Goal: Obtain resource: Download file/media

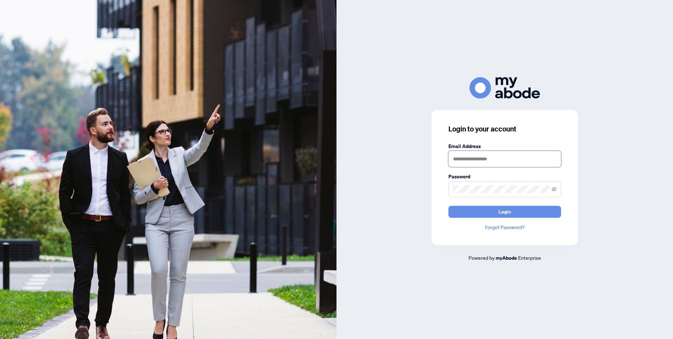
click at [466, 160] on input "text" at bounding box center [504, 159] width 113 height 16
type input "**********"
click at [512, 213] on button "Login" at bounding box center [504, 212] width 113 height 12
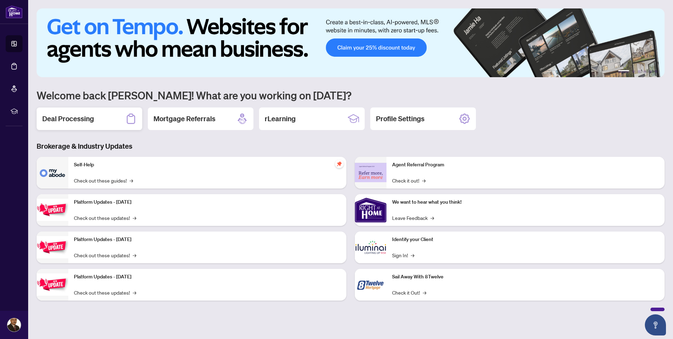
click at [55, 118] on h2 "Deal Processing" at bounding box center [68, 119] width 52 height 10
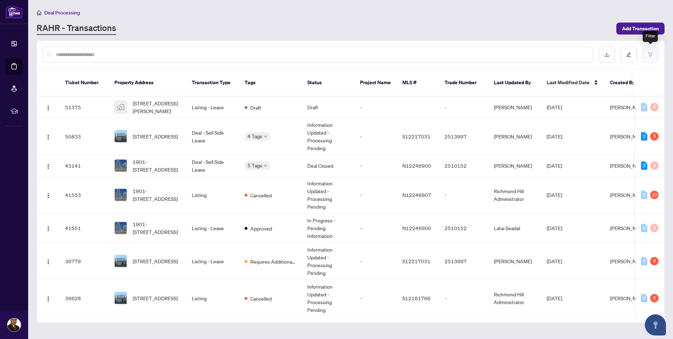
click at [650, 53] on icon "filter" at bounding box center [650, 54] width 5 height 5
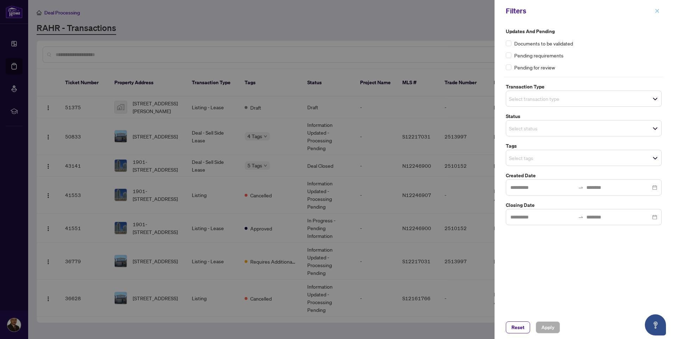
click at [656, 12] on icon "close" at bounding box center [657, 10] width 5 height 5
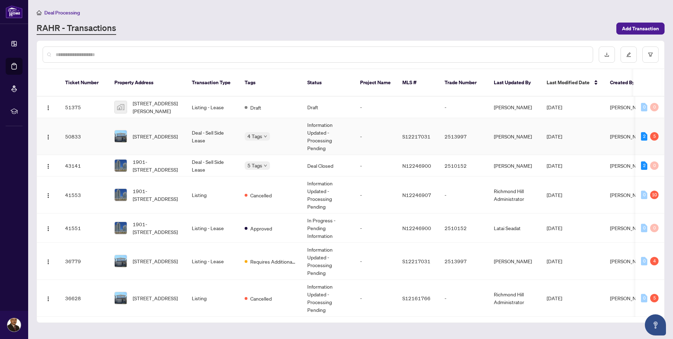
click at [194, 125] on td "Deal - Sell Side Lease" at bounding box center [212, 136] width 53 height 37
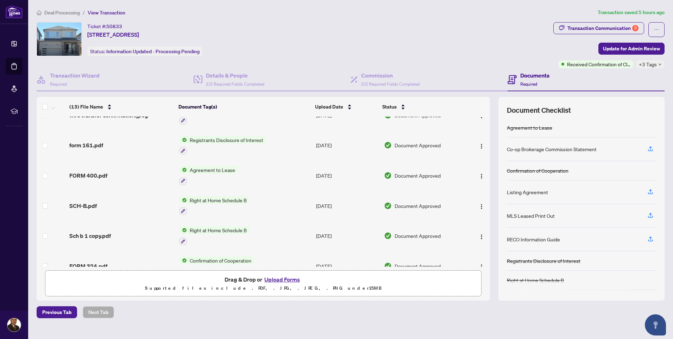
scroll to position [102, 0]
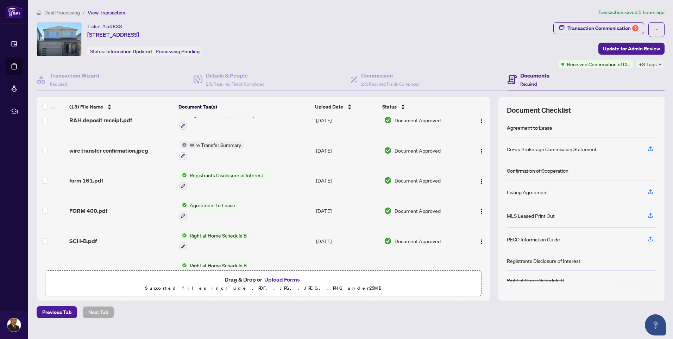
click at [205, 173] on span "Registrants Disclosure of Interest" at bounding box center [226, 175] width 79 height 8
click at [209, 209] on span "Registrants Disclosure of Interest" at bounding box center [225, 209] width 79 height 8
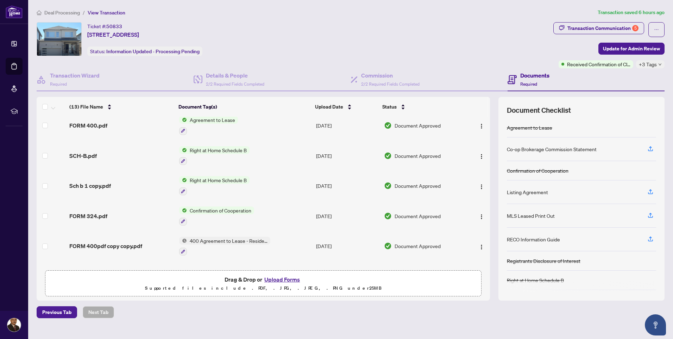
scroll to position [137, 0]
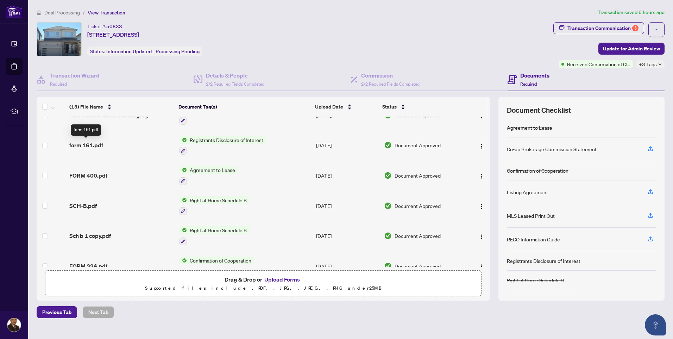
click at [90, 141] on span "form 161.pdf" at bounding box center [86, 145] width 34 height 8
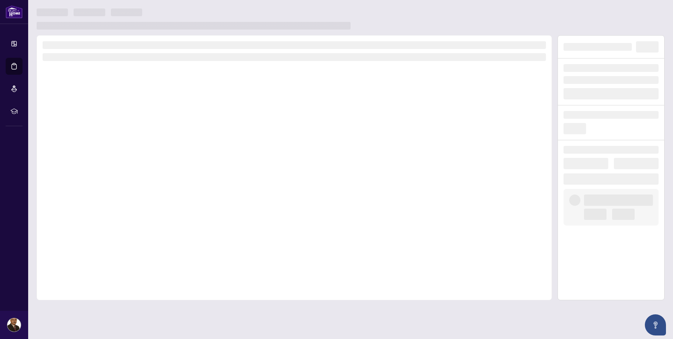
click at [90, 141] on div at bounding box center [294, 167] width 515 height 265
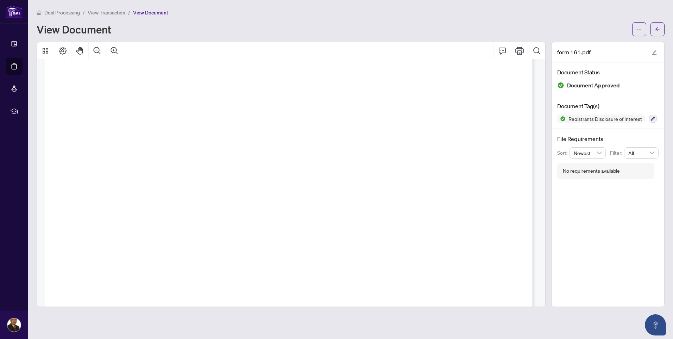
scroll to position [211, 0]
click at [520, 50] on icon "Print" at bounding box center [519, 50] width 8 height 8
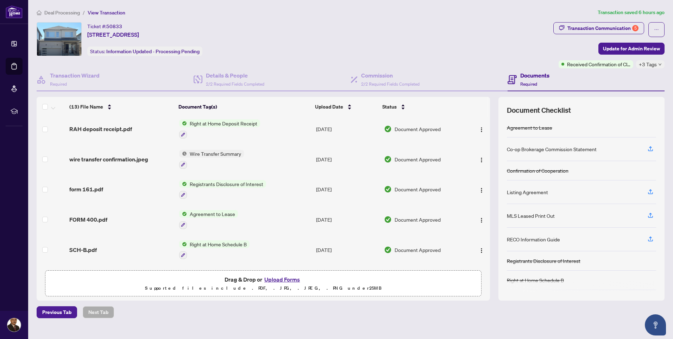
scroll to position [106, 0]
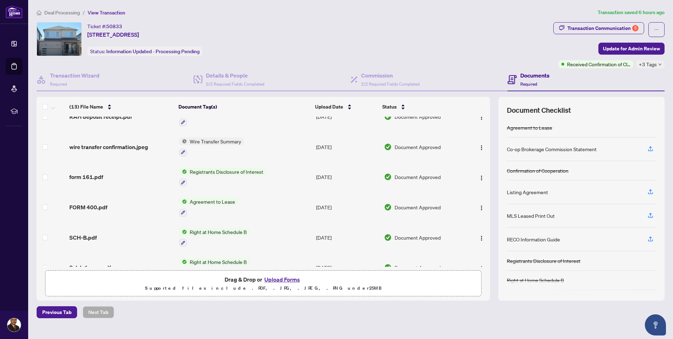
click at [203, 201] on span "Agreement to Lease" at bounding box center [212, 201] width 51 height 8
click at [195, 234] on span "Agreement to Lease" at bounding box center [201, 235] width 51 height 8
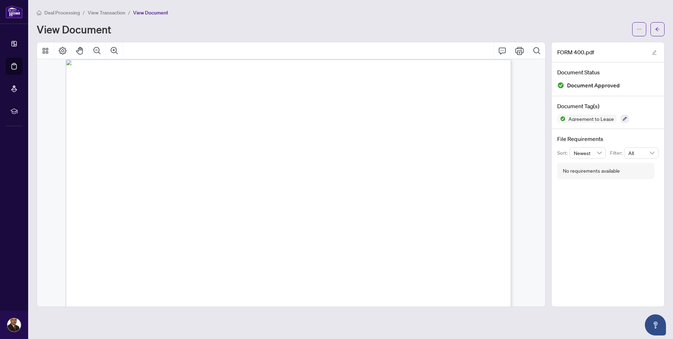
scroll to position [1196, 0]
click at [519, 51] on icon "Print" at bounding box center [519, 51] width 8 height 8
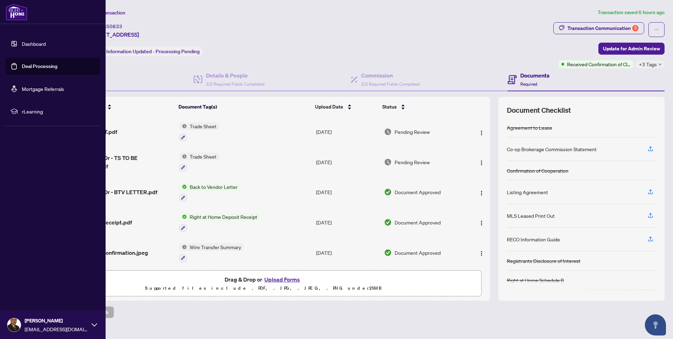
click at [29, 43] on link "Dashboard" at bounding box center [34, 43] width 24 height 6
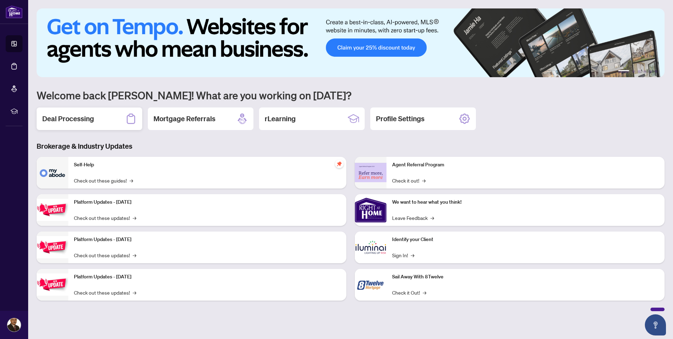
click at [71, 119] on h2 "Deal Processing" at bounding box center [68, 119] width 52 height 10
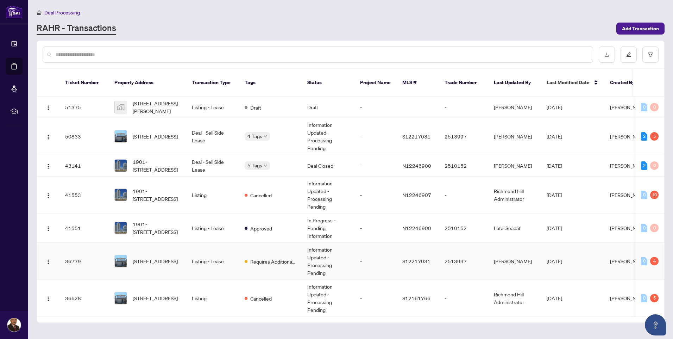
click at [198, 251] on td "Listing - Lease" at bounding box center [212, 260] width 53 height 37
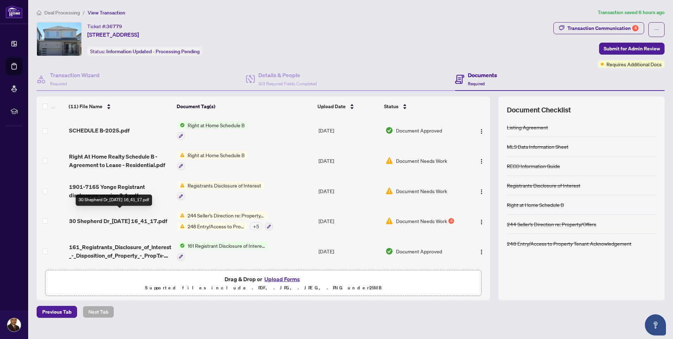
scroll to position [181, 0]
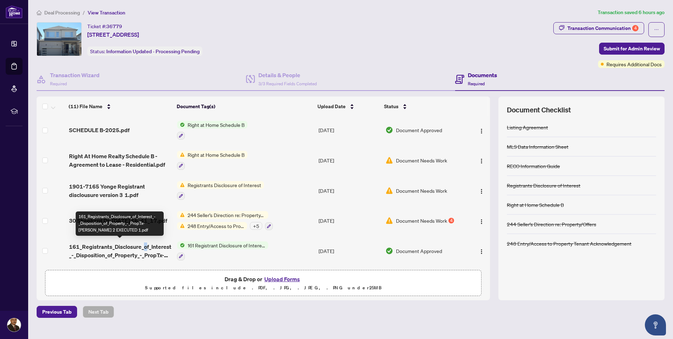
click at [145, 242] on span "161_Registrants_Disclosure_of_Interest_-_Disposition_of_Property_-_PropTx-[PERS…" at bounding box center [120, 250] width 102 height 17
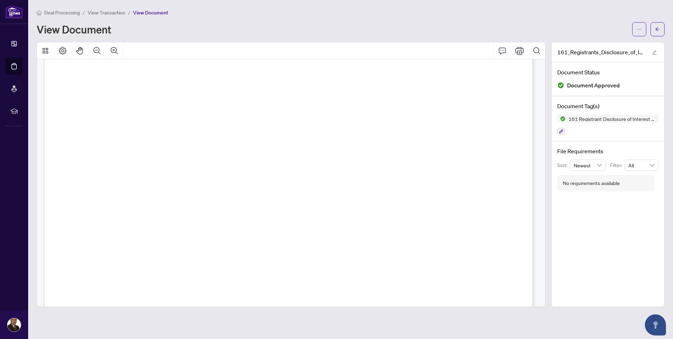
scroll to position [211, 0]
click at [518, 50] on icon "Print" at bounding box center [519, 51] width 8 height 8
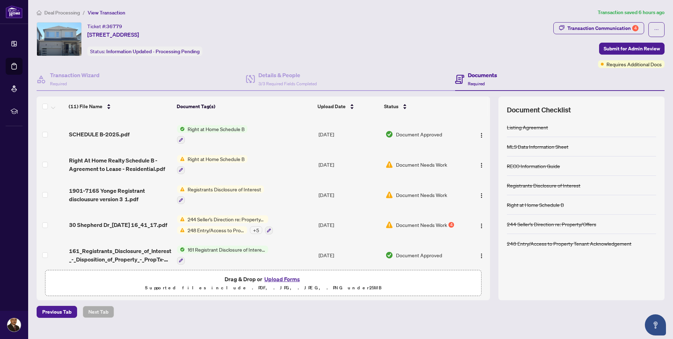
scroll to position [181, 0]
